Goal: Navigation & Orientation: Find specific page/section

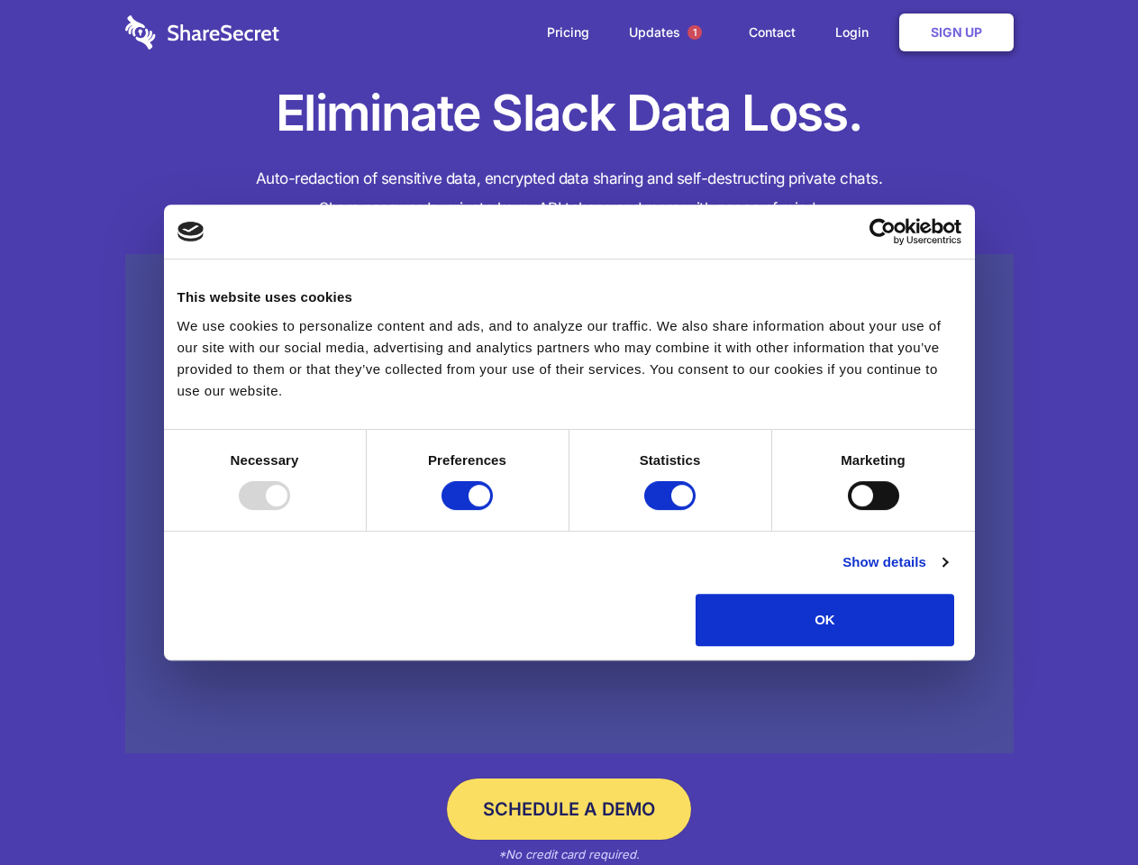
click at [290, 510] on div at bounding box center [264, 495] width 51 height 29
click at [493, 510] on input "Preferences" at bounding box center [466, 495] width 51 height 29
checkbox input "false"
click at [672, 510] on input "Statistics" at bounding box center [669, 495] width 51 height 29
checkbox input "false"
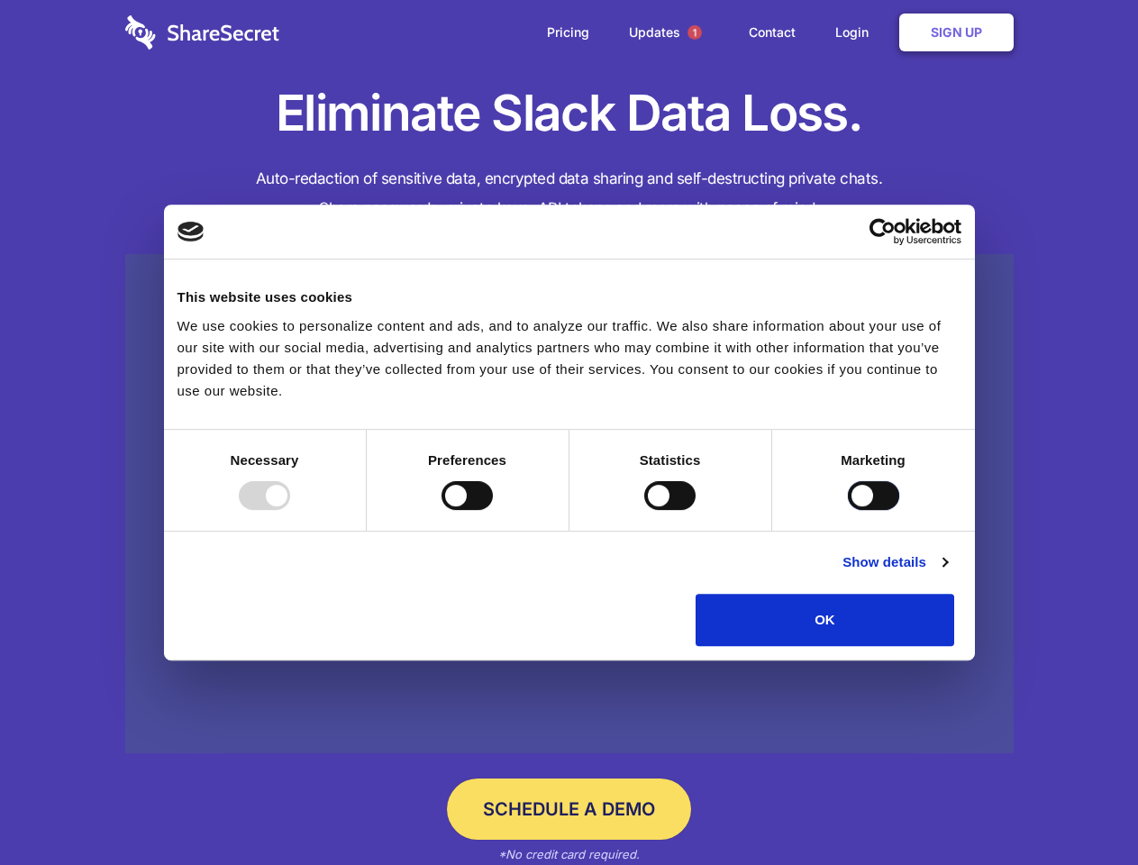
click at [848, 510] on input "Marketing" at bounding box center [873, 495] width 51 height 29
checkbox input "true"
click at [947, 573] on link "Show details" at bounding box center [894, 562] width 104 height 22
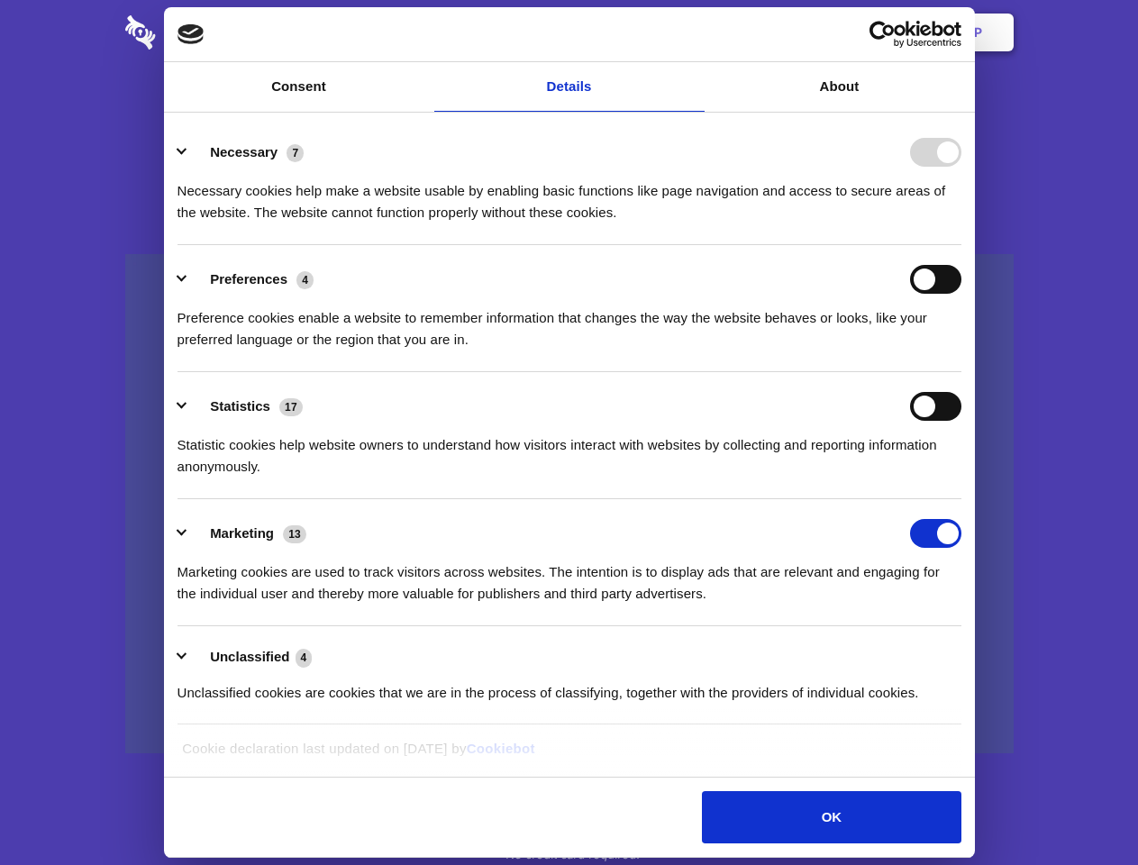
click at [961, 245] on li "Necessary 7 Necessary cookies help make a website usable by enabling basic func…" at bounding box center [569, 181] width 784 height 127
click at [694, 32] on span "1" at bounding box center [694, 32] width 14 height 14
